Goal: Information Seeking & Learning: Learn about a topic

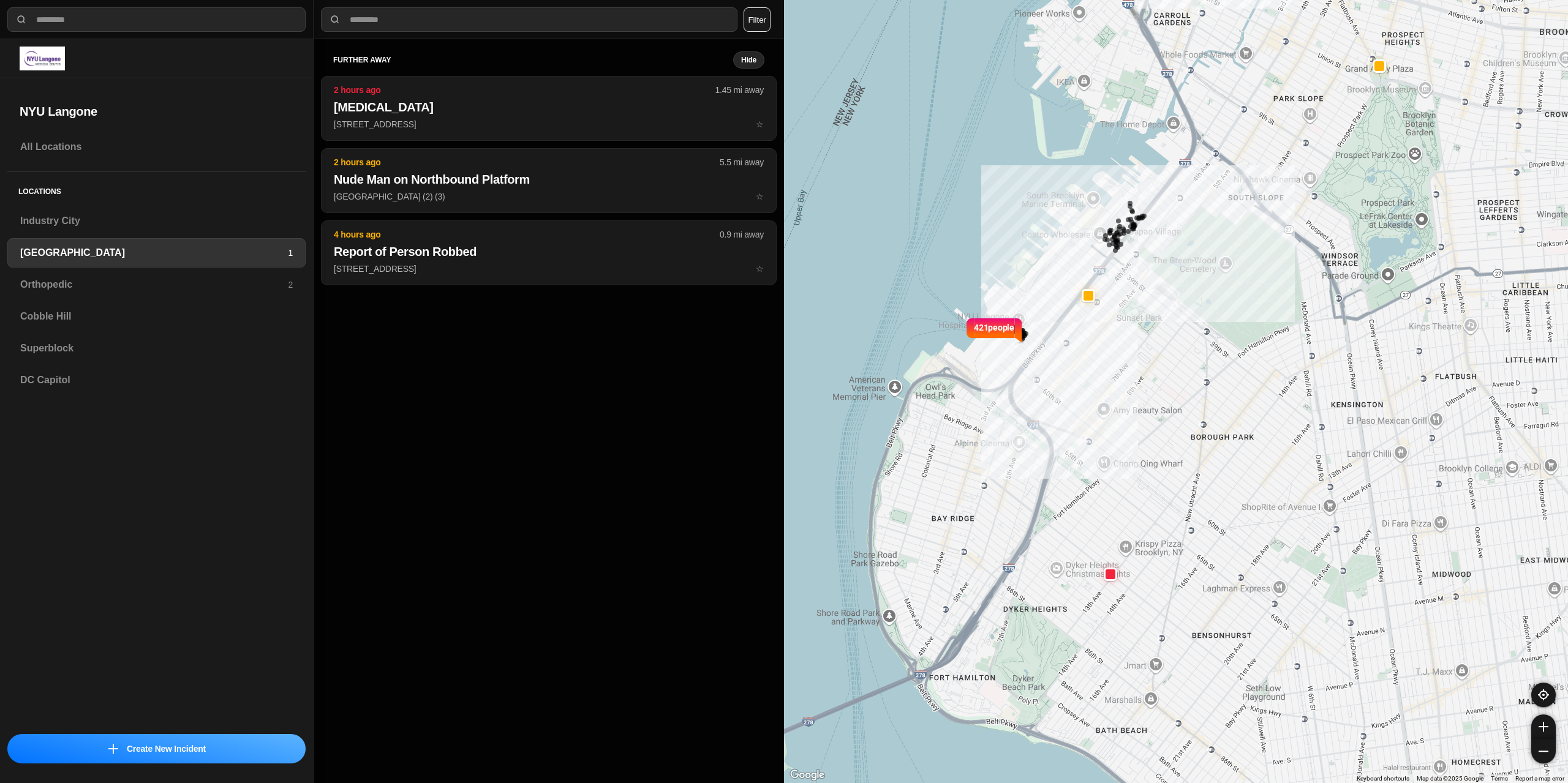
select select "*"
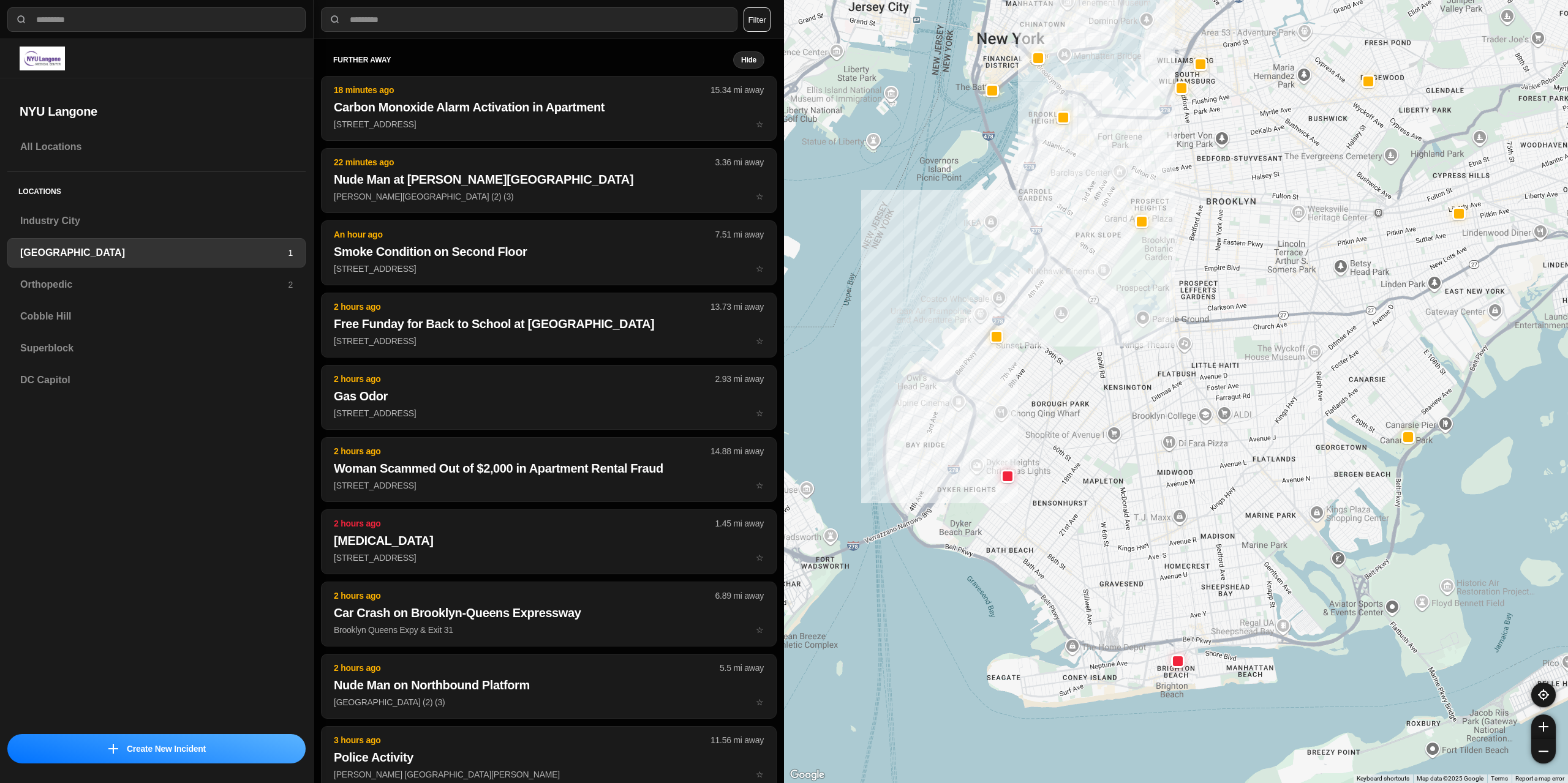
drag, startPoint x: 962, startPoint y: 346, endPoint x: 941, endPoint y: 386, distance: 45.2
click at [941, 386] on div at bounding box center [1176, 392] width 784 height 783
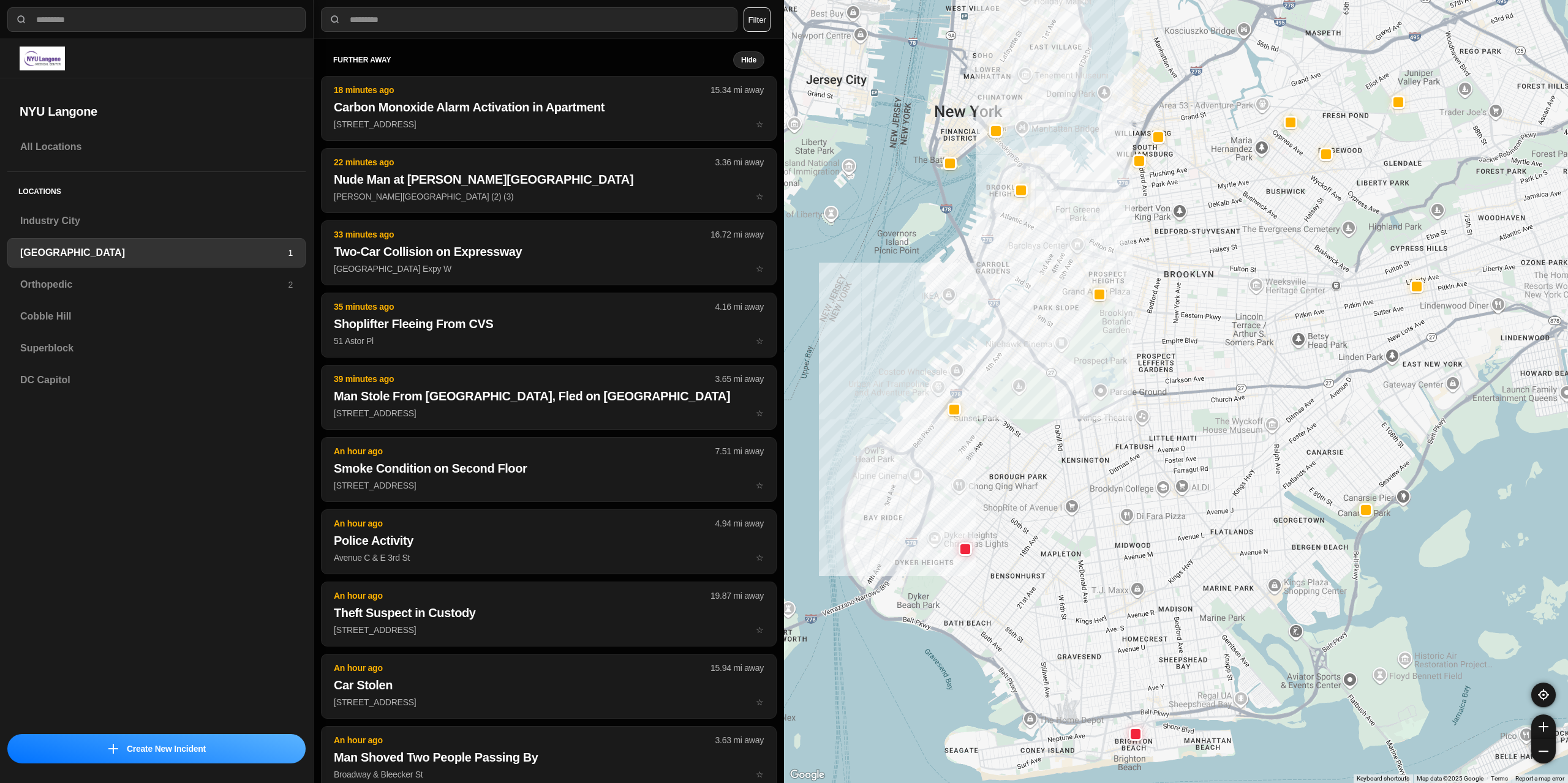
drag, startPoint x: 1031, startPoint y: 366, endPoint x: 986, endPoint y: 447, distance: 92.7
click at [986, 447] on div at bounding box center [1176, 392] width 784 height 783
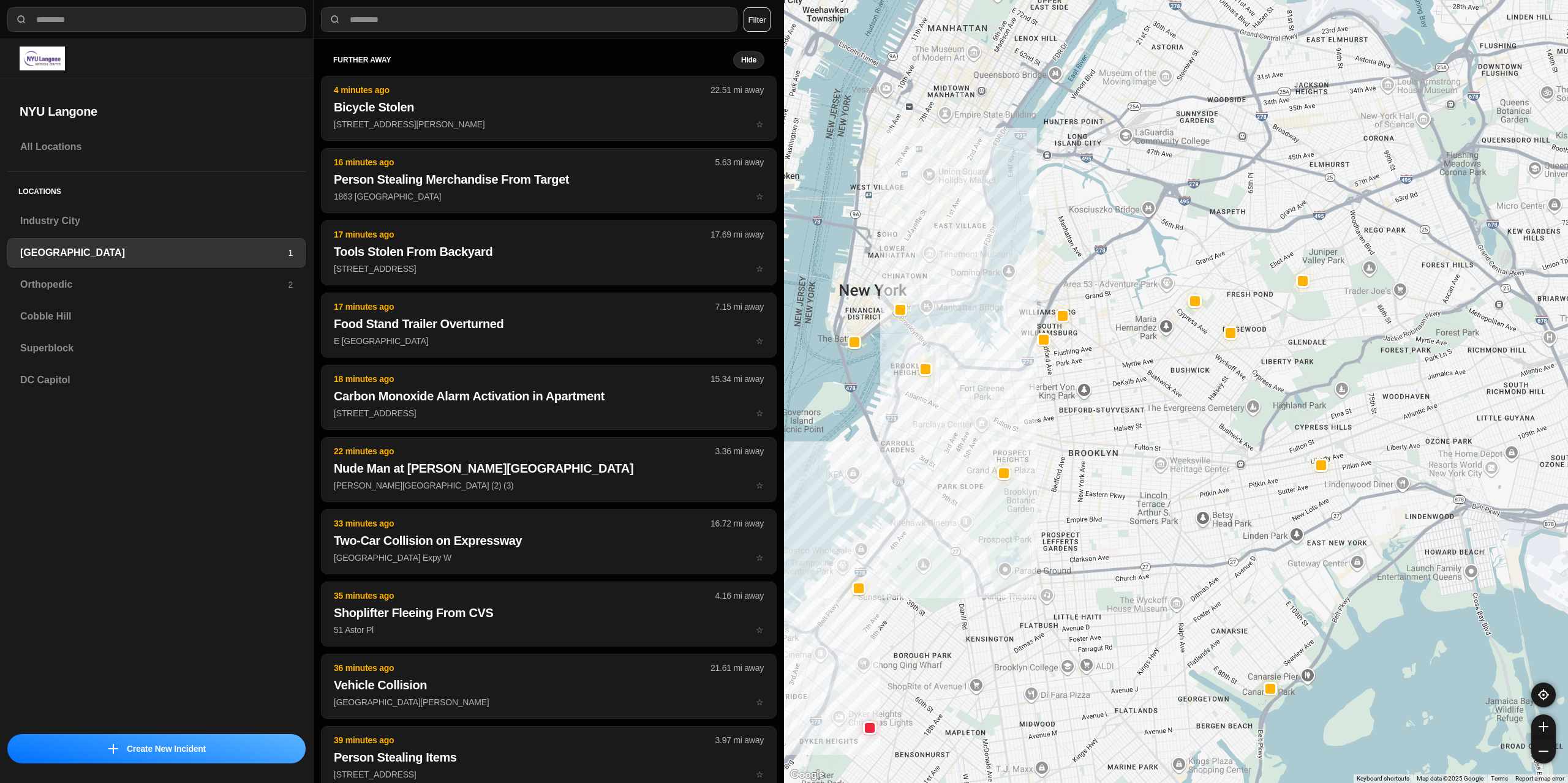
drag, startPoint x: 1067, startPoint y: 218, endPoint x: 972, endPoint y: 396, distance: 201.8
click at [972, 396] on div at bounding box center [1176, 392] width 784 height 783
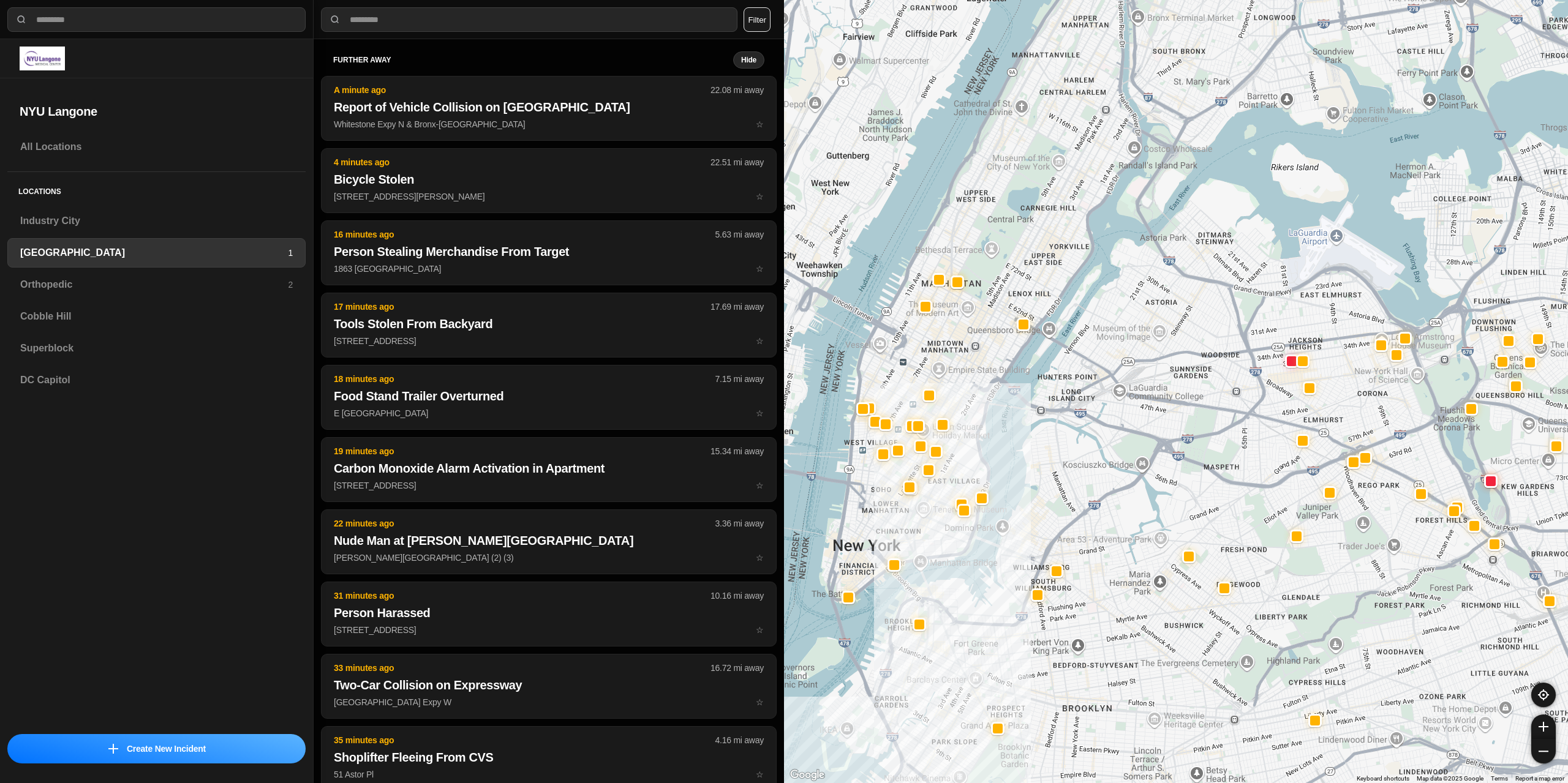
drag, startPoint x: 942, startPoint y: 464, endPoint x: 955, endPoint y: 559, distance: 95.9
click at [955, 559] on div at bounding box center [1176, 392] width 784 height 783
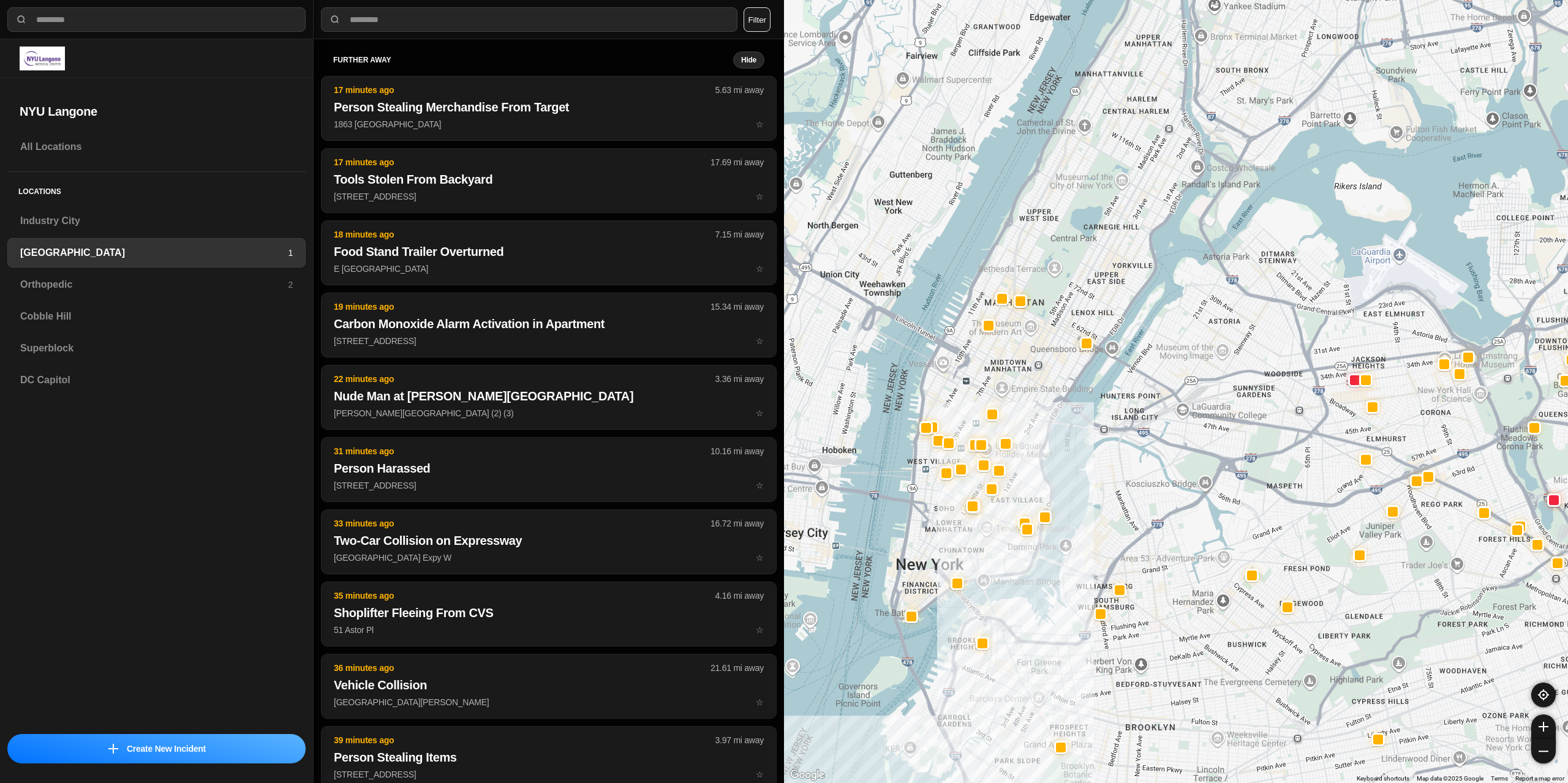
drag, startPoint x: 981, startPoint y: 395, endPoint x: 1051, endPoint y: 417, distance: 73.4
click at [1051, 417] on div at bounding box center [1176, 392] width 784 height 783
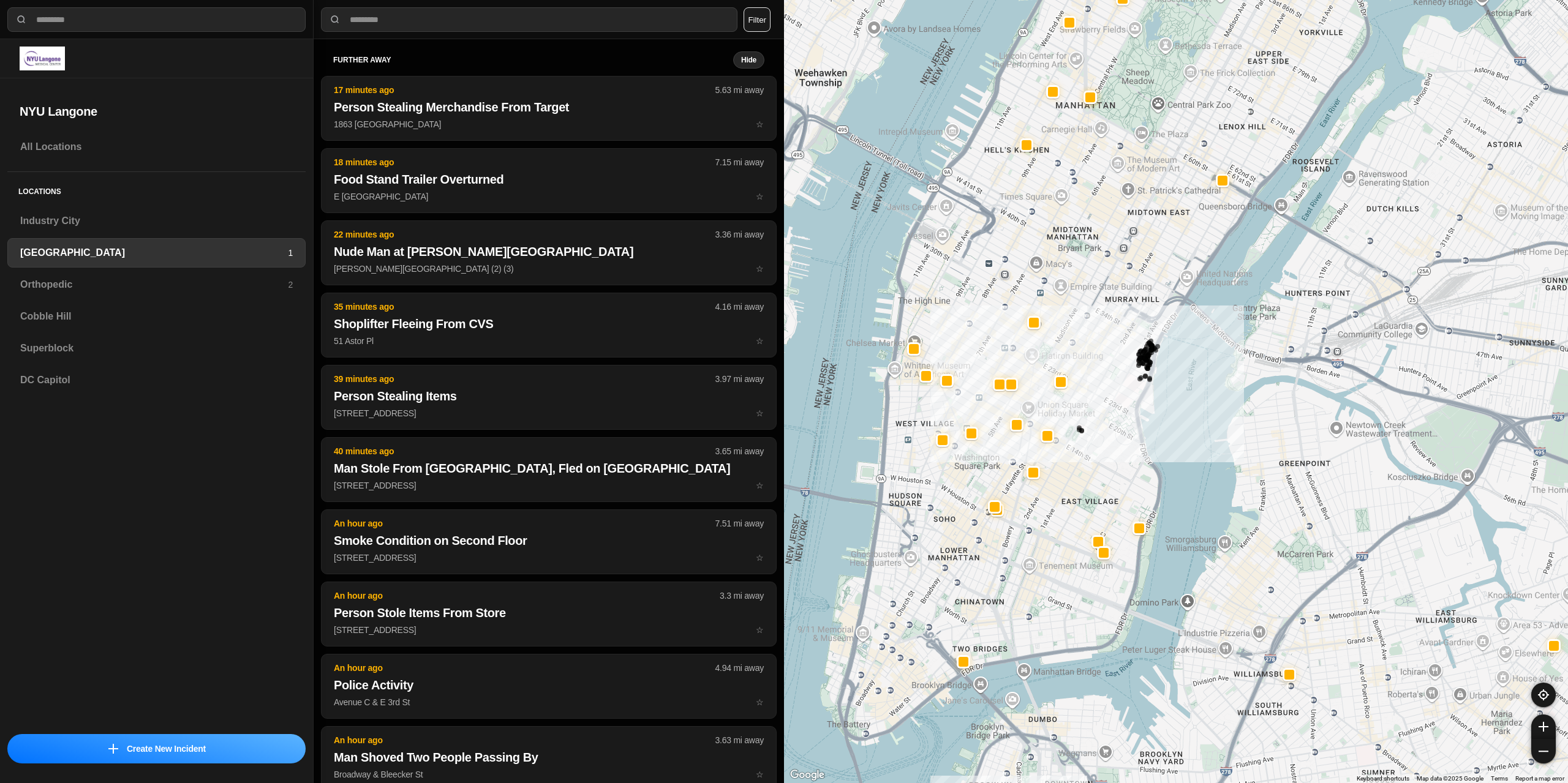
drag, startPoint x: 1038, startPoint y: 414, endPoint x: 1151, endPoint y: 326, distance: 143.2
click at [1151, 326] on div "421 people" at bounding box center [1176, 392] width 784 height 783
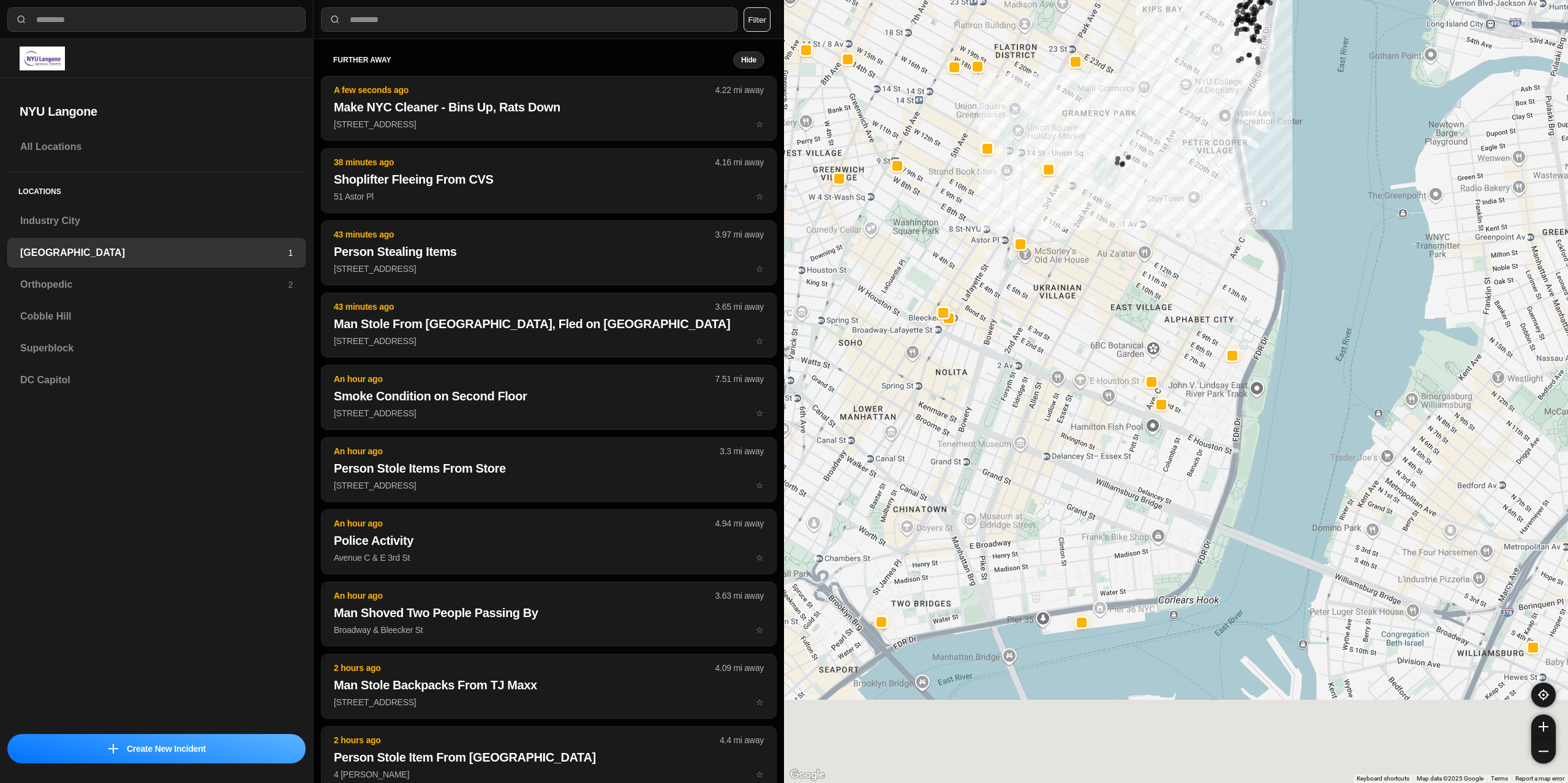
drag, startPoint x: 1060, startPoint y: 516, endPoint x: 1073, endPoint y: 526, distance: 16.4
click at [1061, 513] on div "421 people" at bounding box center [1176, 392] width 784 height 783
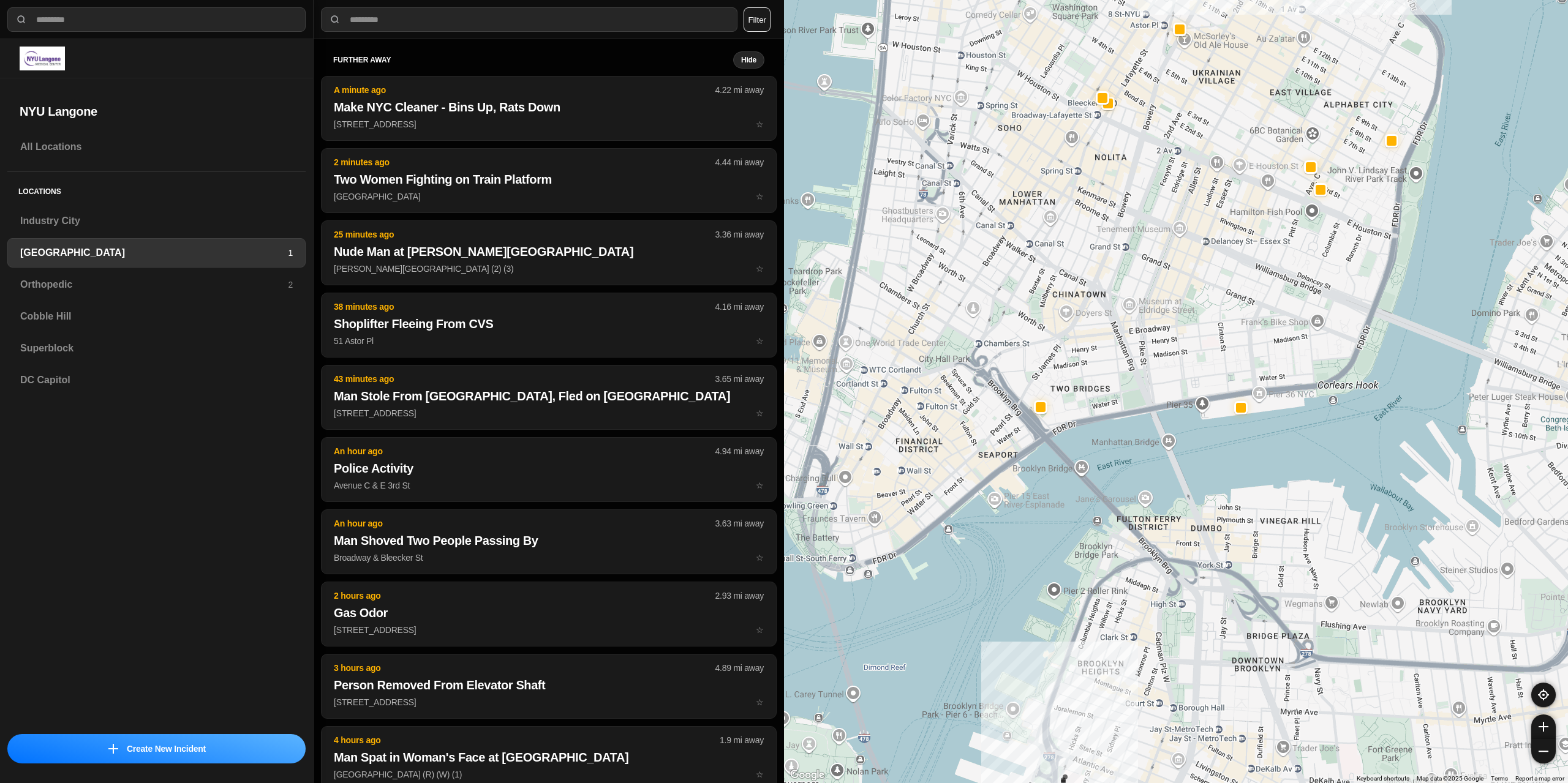
drag, startPoint x: 1048, startPoint y: 657, endPoint x: 1075, endPoint y: 500, distance: 159.3
click at [1202, 461] on div "421 people" at bounding box center [1176, 392] width 784 height 783
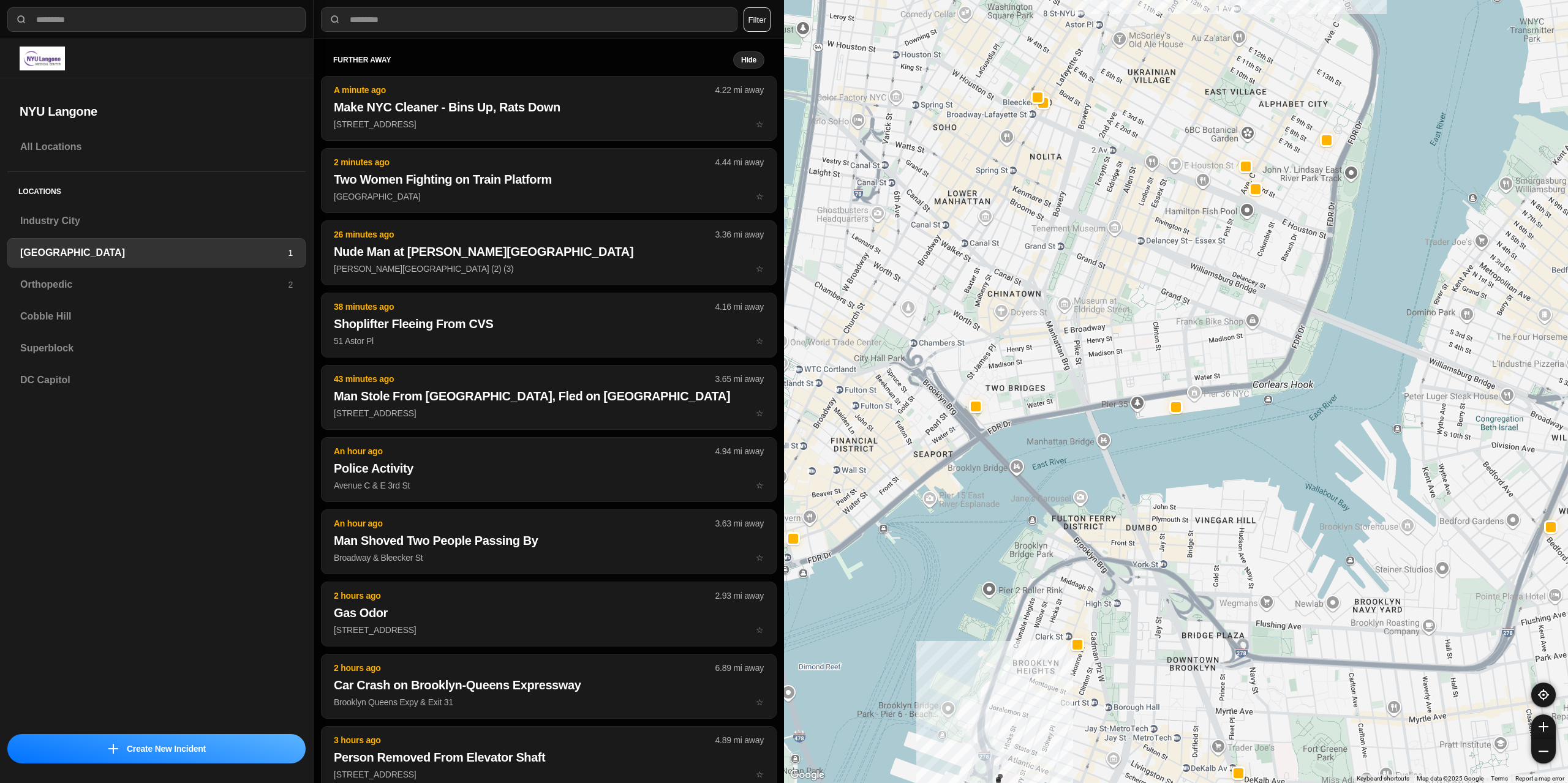
drag, startPoint x: 1121, startPoint y: 624, endPoint x: 1118, endPoint y: 661, distance: 37.1
click at [1117, 668] on div "421 people" at bounding box center [1176, 392] width 784 height 783
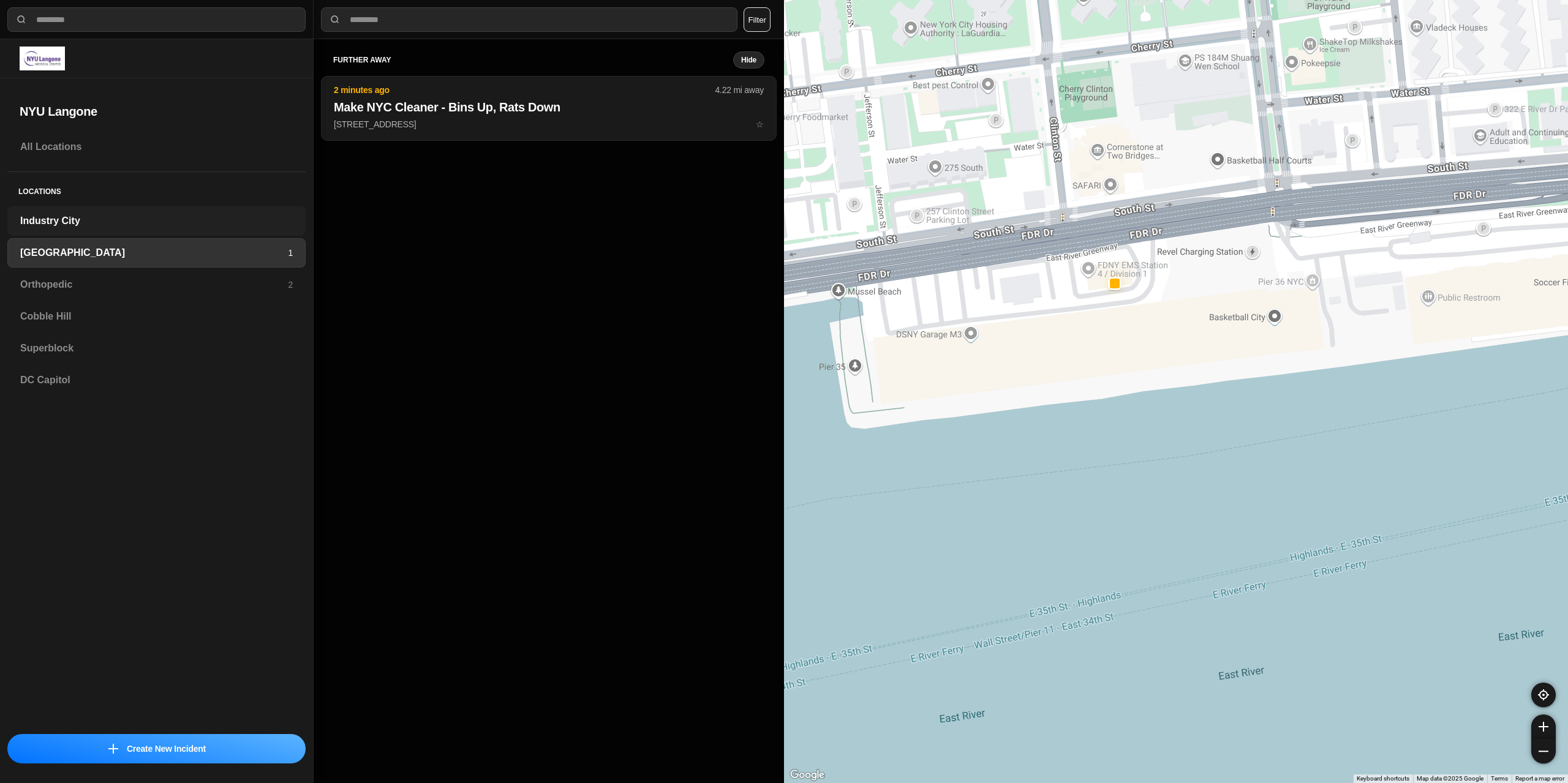
click at [50, 221] on h3 "Industry City" at bounding box center [156, 221] width 273 height 15
